Goal: Information Seeking & Learning: Learn about a topic

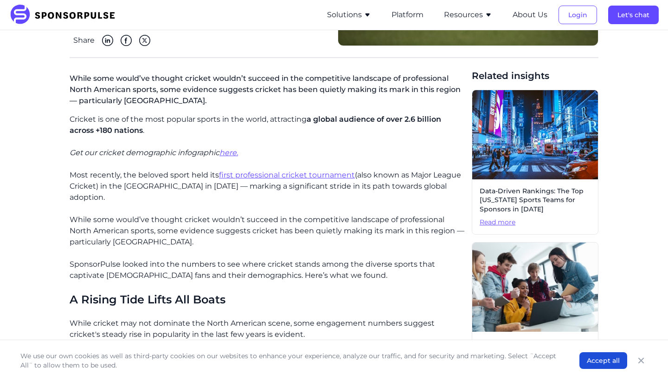
scroll to position [187, 0]
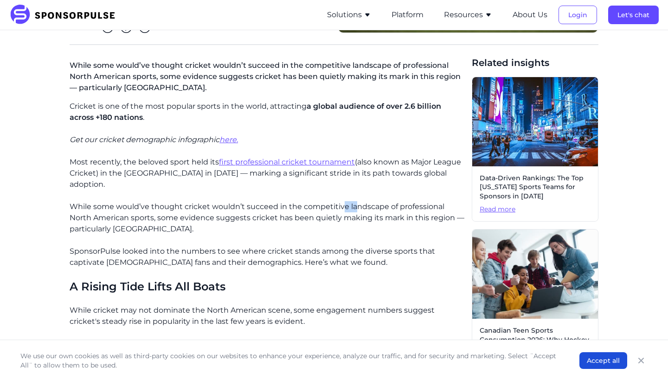
drag, startPoint x: 343, startPoint y: 206, endPoint x: 356, endPoint y: 206, distance: 13.0
click at [356, 206] on p "While some would’ve thought cricket wouldn’t succeed in the competitive landsca…" at bounding box center [267, 217] width 395 height 33
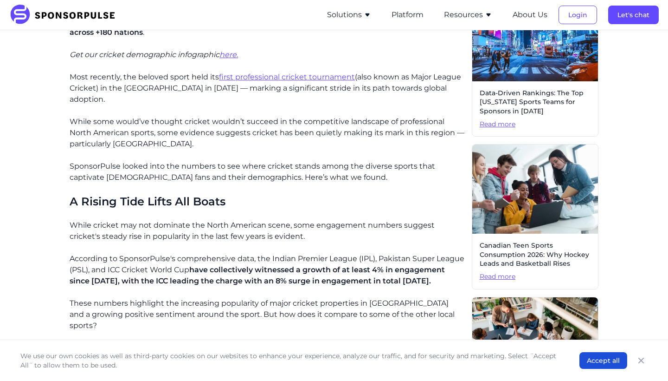
scroll to position [337, 0]
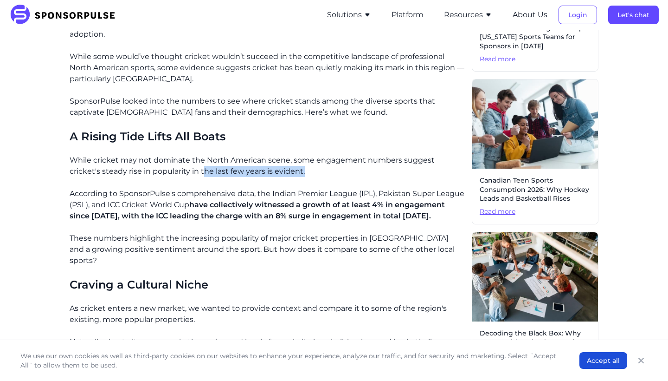
drag, startPoint x: 170, startPoint y: 164, endPoint x: 277, endPoint y: 166, distance: 106.3
click at [276, 165] on p "While cricket may not dominate the North American scene, some engagement number…" at bounding box center [267, 166] width 395 height 22
click at [277, 166] on p "While cricket may not dominate the North American scene, some engagement number…" at bounding box center [267, 166] width 395 height 22
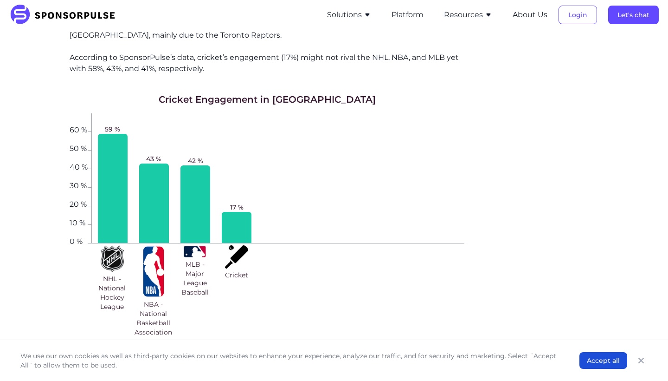
scroll to position [699, 0]
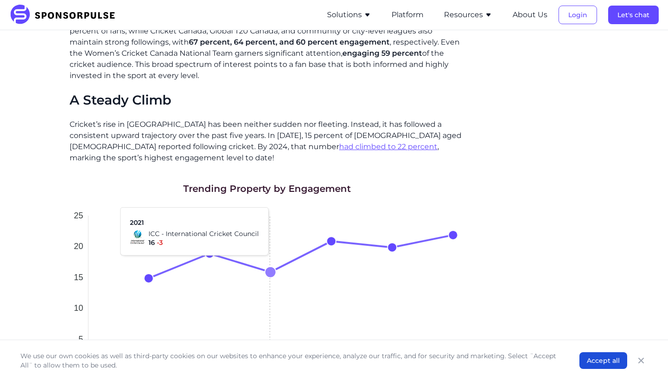
scroll to position [1429, 0]
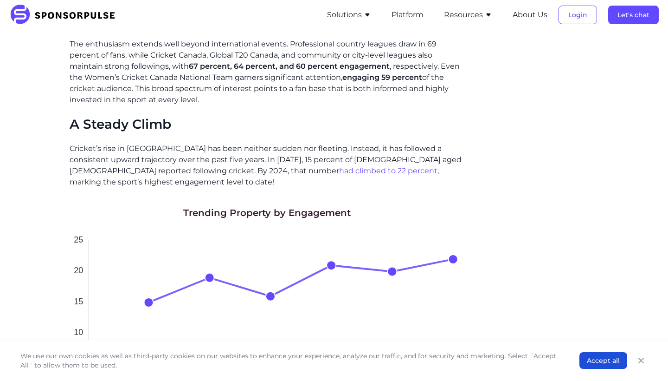
click at [339, 166] on link "had climbed to 22 percent" at bounding box center [388, 170] width 98 height 9
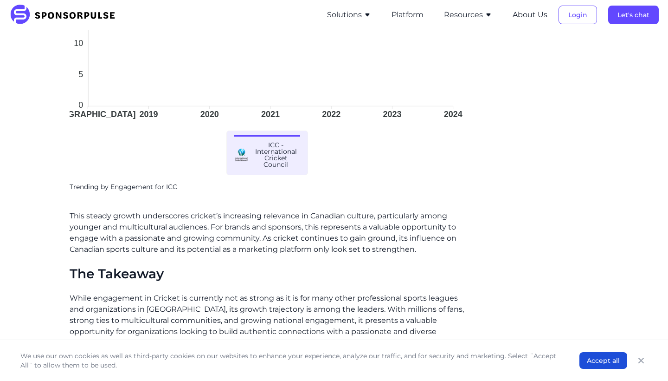
scroll to position [1824, 0]
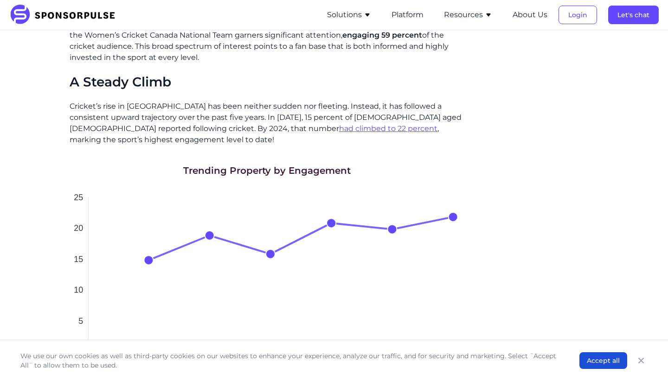
scroll to position [1798, 0]
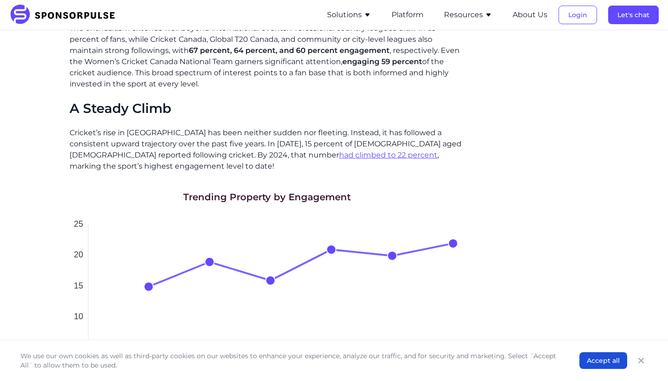
scroll to position [1425, 0]
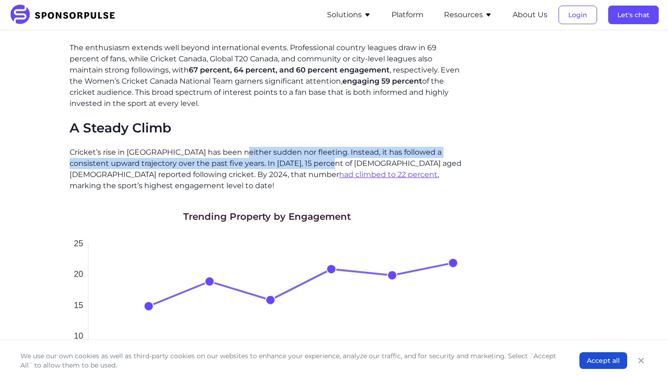
drag, startPoint x: 240, startPoint y: 99, endPoint x: 309, endPoint y: 110, distance: 70.1
click at [309, 147] on p "Cricket’s rise in Canada has been neither sudden nor fleeting. Instead, it has …" at bounding box center [267, 169] width 395 height 45
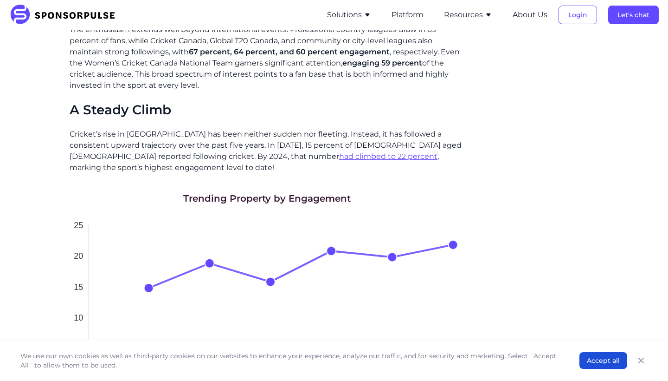
scroll to position [1439, 0]
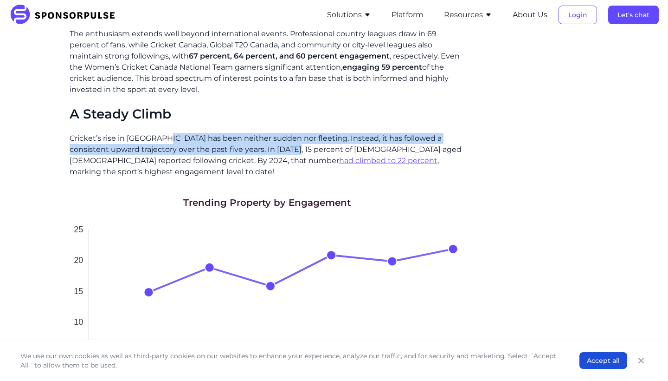
drag, startPoint x: 167, startPoint y: 82, endPoint x: 265, endPoint y: 91, distance: 98.4
click at [265, 133] on p "Cricket’s rise in Canada has been neither sudden nor fleeting. Instead, it has …" at bounding box center [267, 155] width 395 height 45
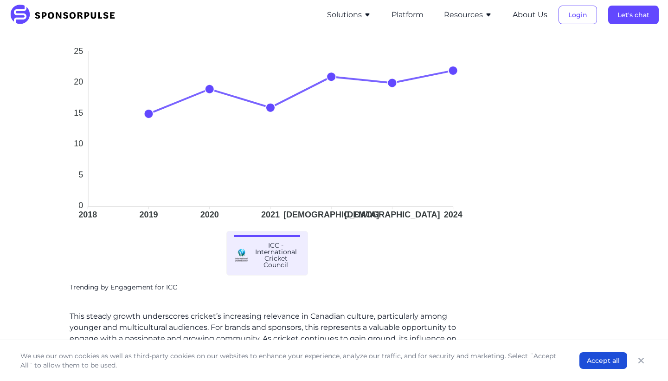
scroll to position [1631, 0]
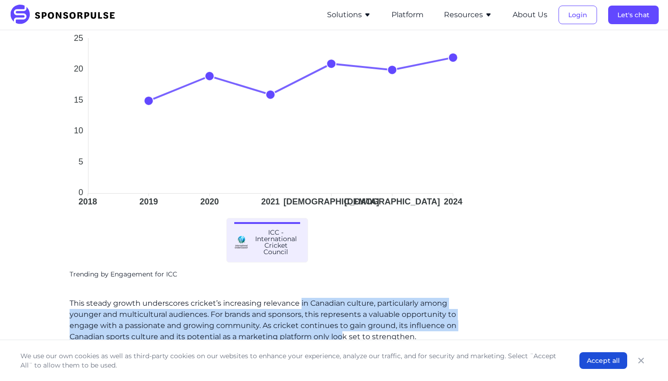
drag, startPoint x: 300, startPoint y: 235, endPoint x: 324, endPoint y: 265, distance: 37.7
click at [341, 298] on p "This steady growth underscores cricket’s increasing relevance in Canadian cultu…" at bounding box center [267, 320] width 395 height 45
click at [304, 298] on p "This steady growth underscores cricket’s increasing relevance in Canadian cultu…" at bounding box center [267, 320] width 395 height 45
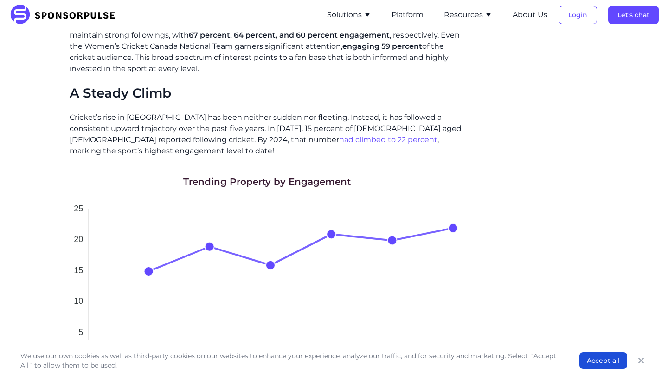
scroll to position [1431, 0]
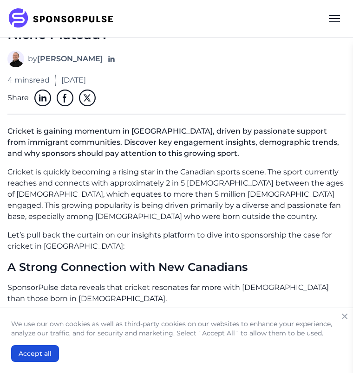
scroll to position [194, 0]
